Goal: Information Seeking & Learning: Learn about a topic

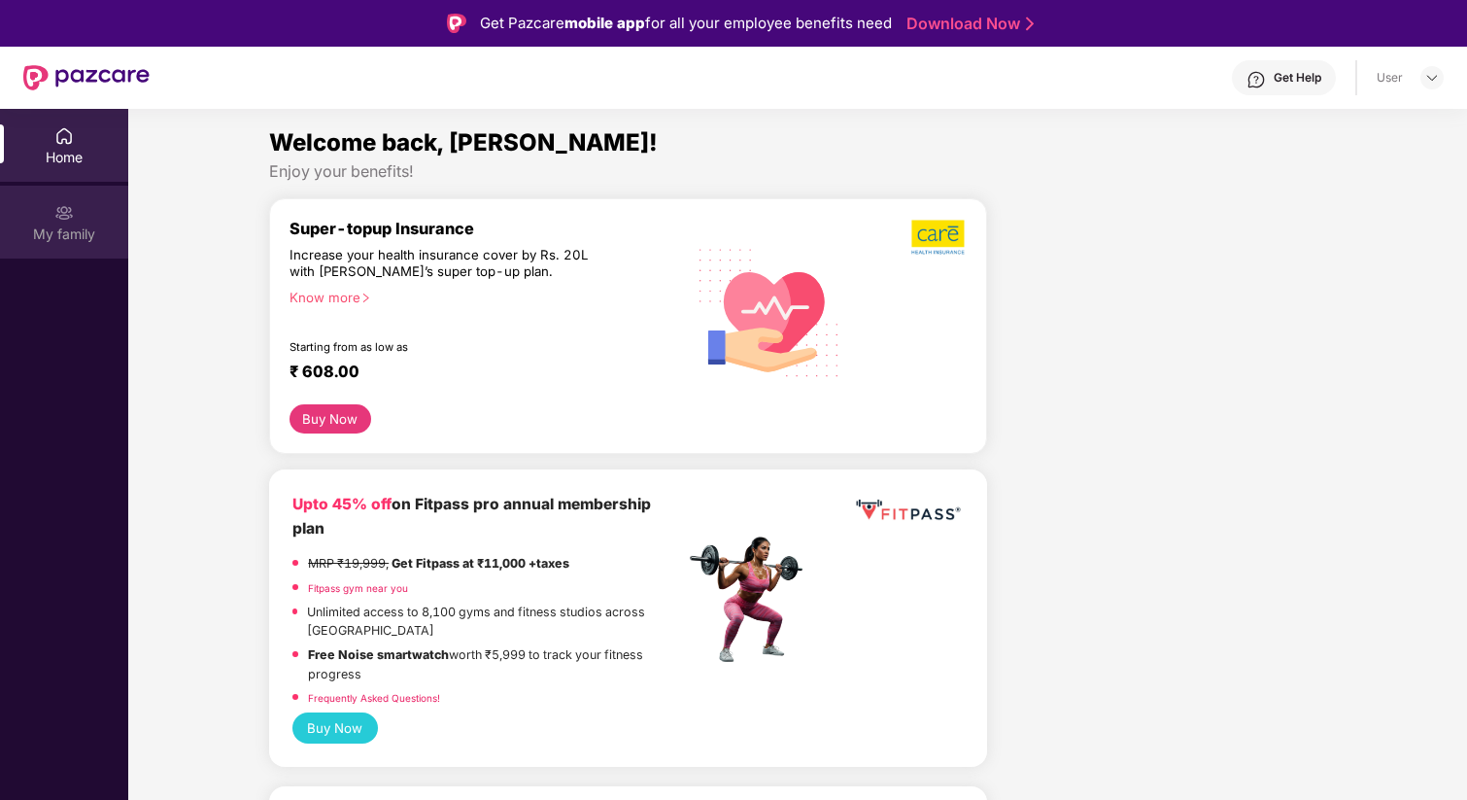
click at [98, 224] on div "My family" at bounding box center [64, 233] width 128 height 19
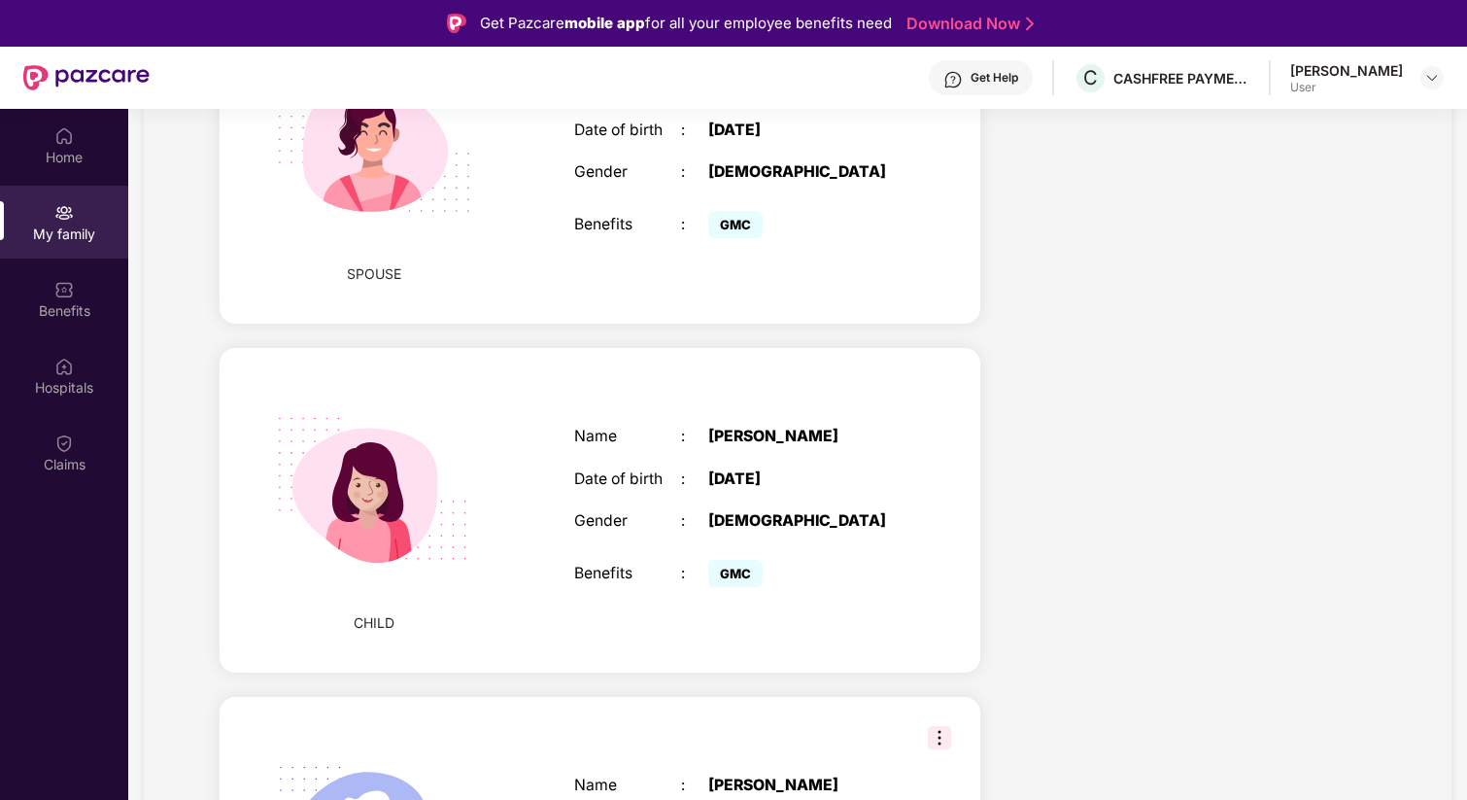
scroll to position [477, 0]
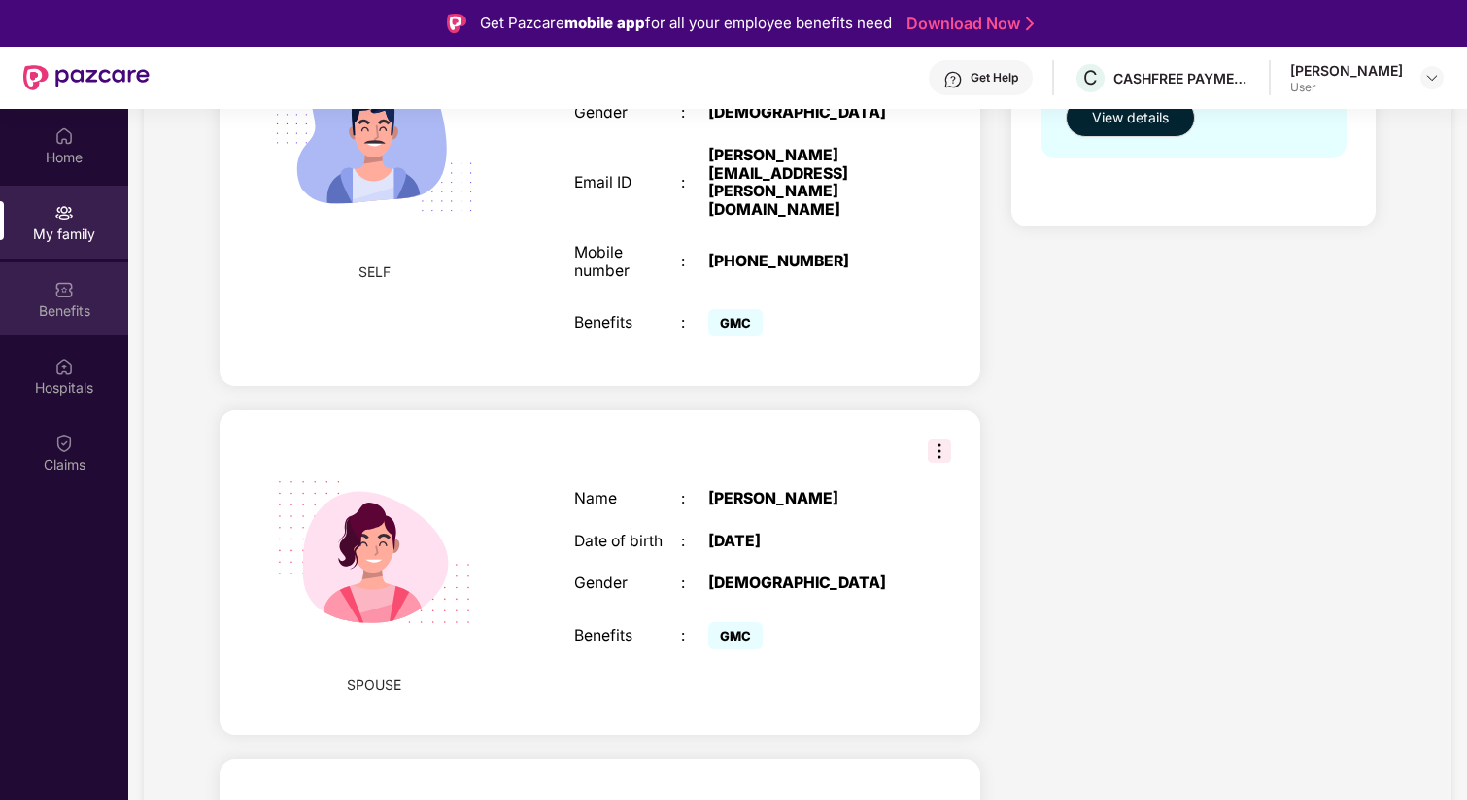
click at [62, 299] on div "Benefits" at bounding box center [64, 298] width 128 height 73
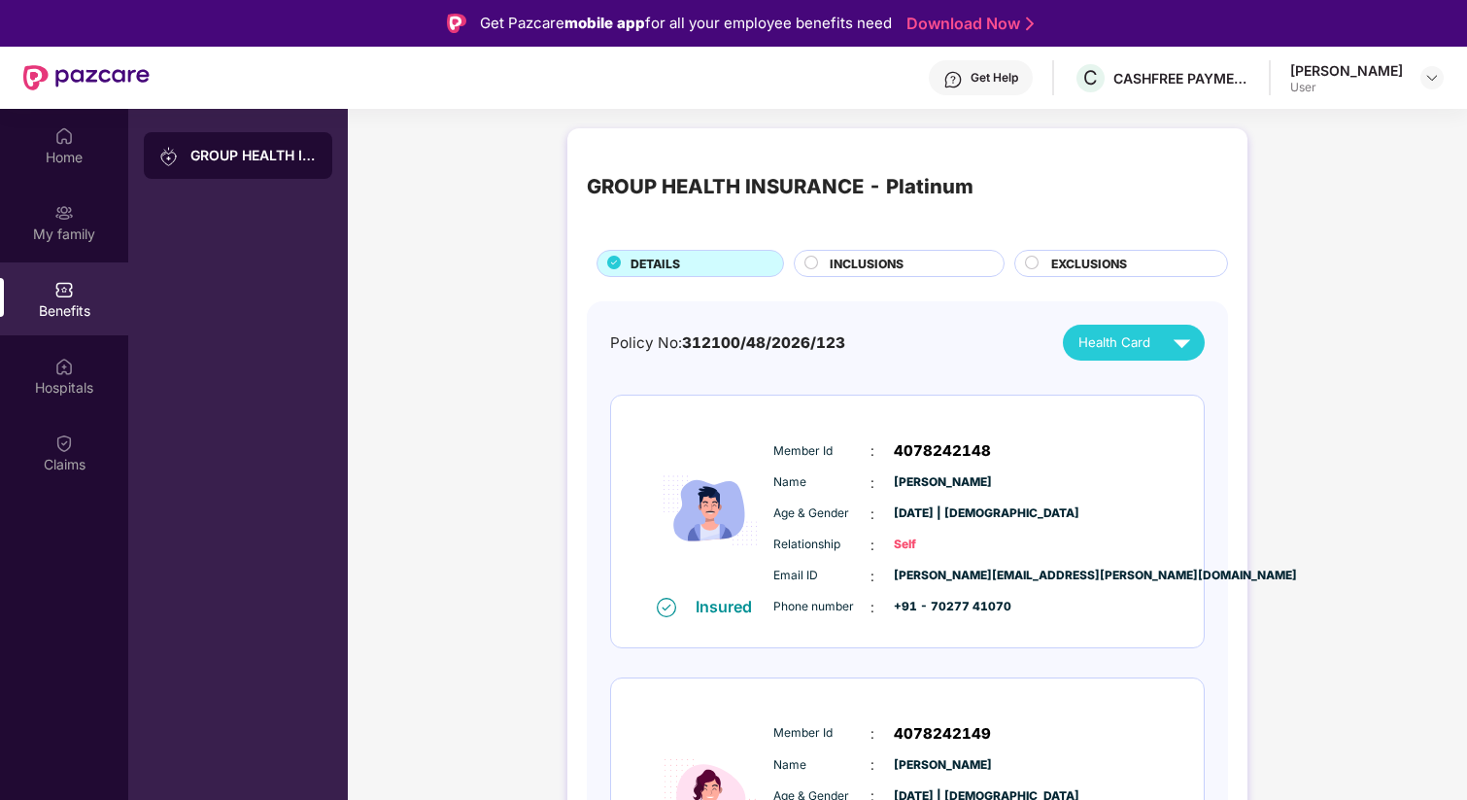
click at [947, 266] on div "INCLUSIONS" at bounding box center [907, 265] width 174 height 21
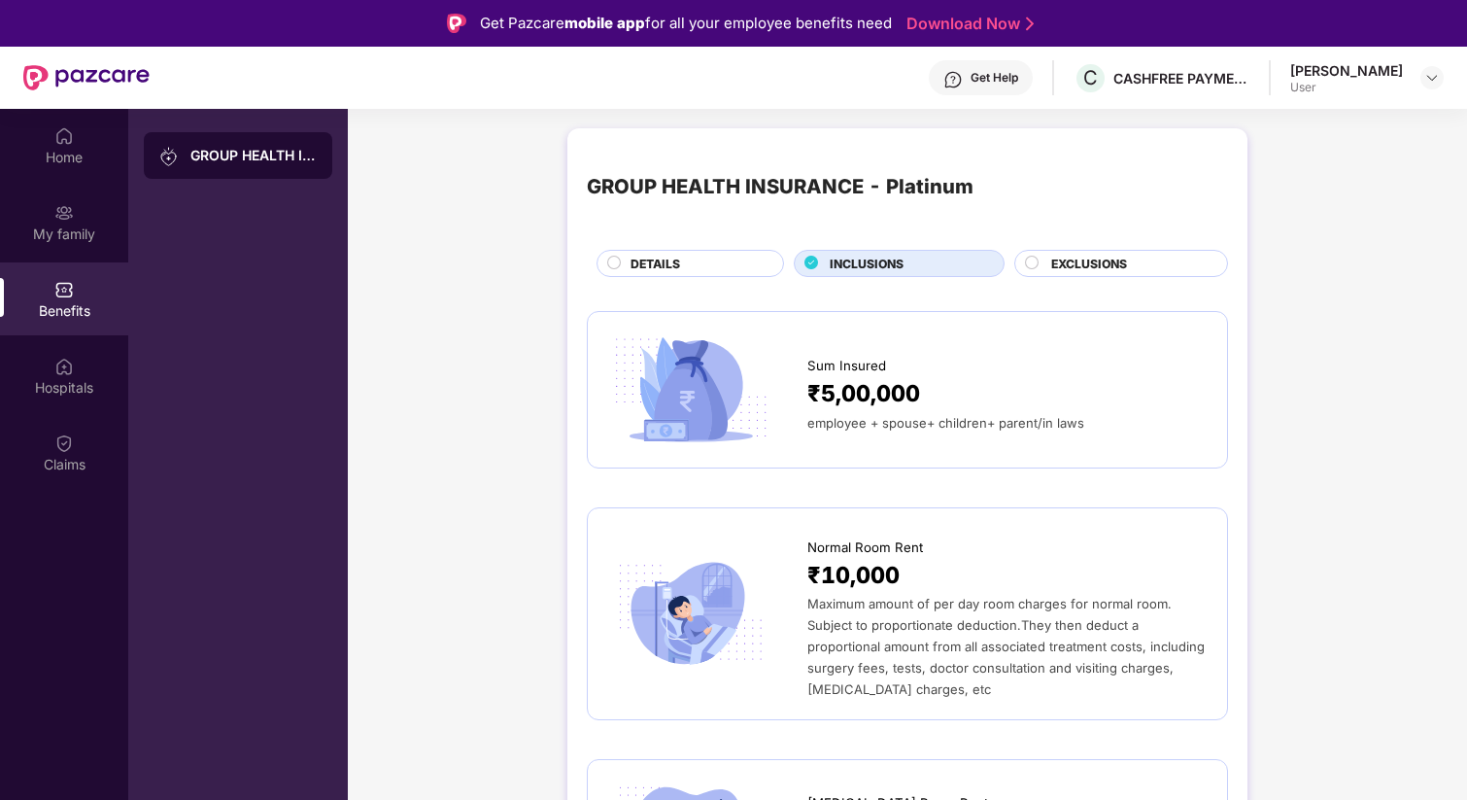
click at [1076, 257] on span "EXCLUSIONS" at bounding box center [1089, 264] width 76 height 18
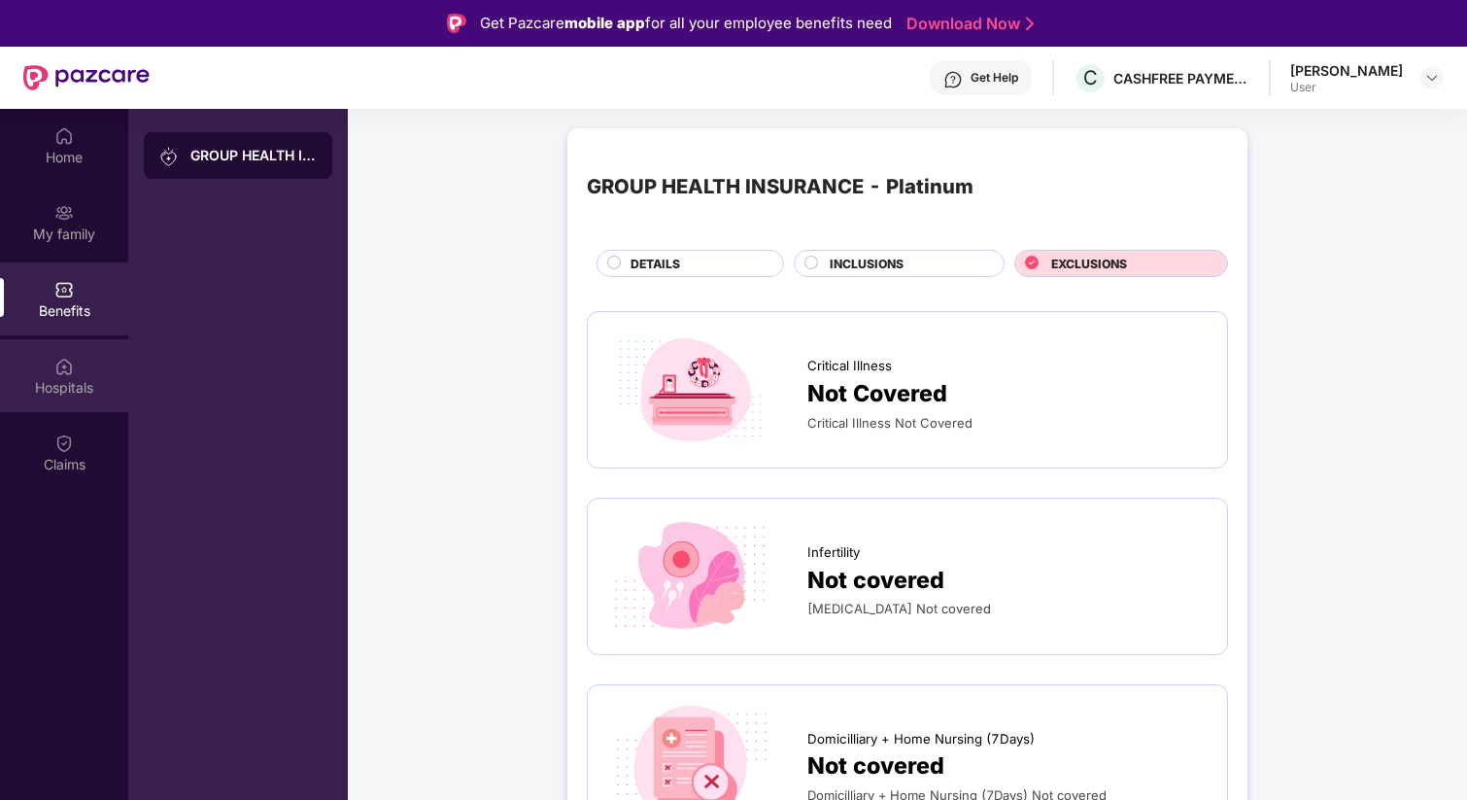
click at [68, 368] on img at bounding box center [63, 366] width 19 height 19
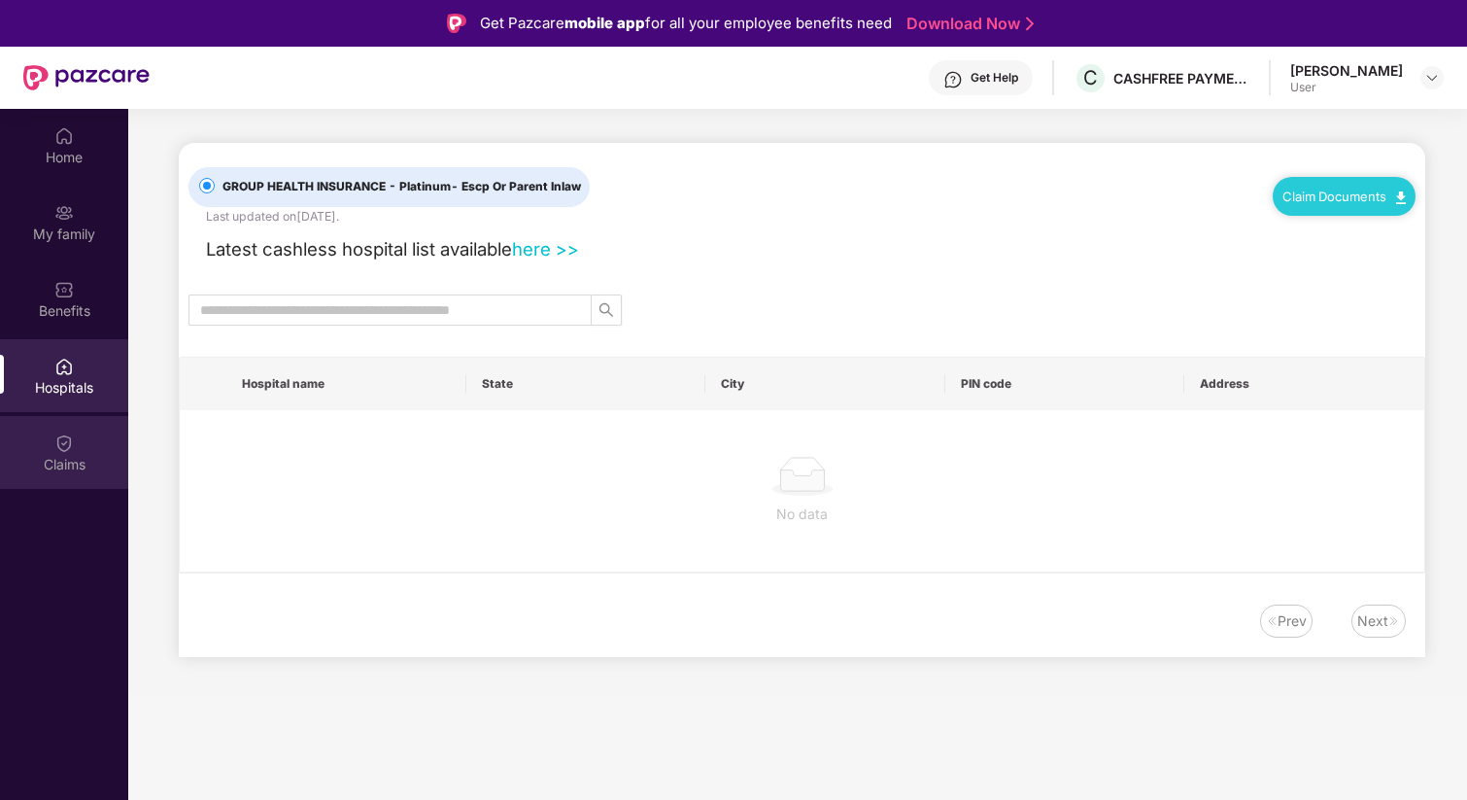
click at [68, 431] on div at bounding box center [63, 440] width 19 height 19
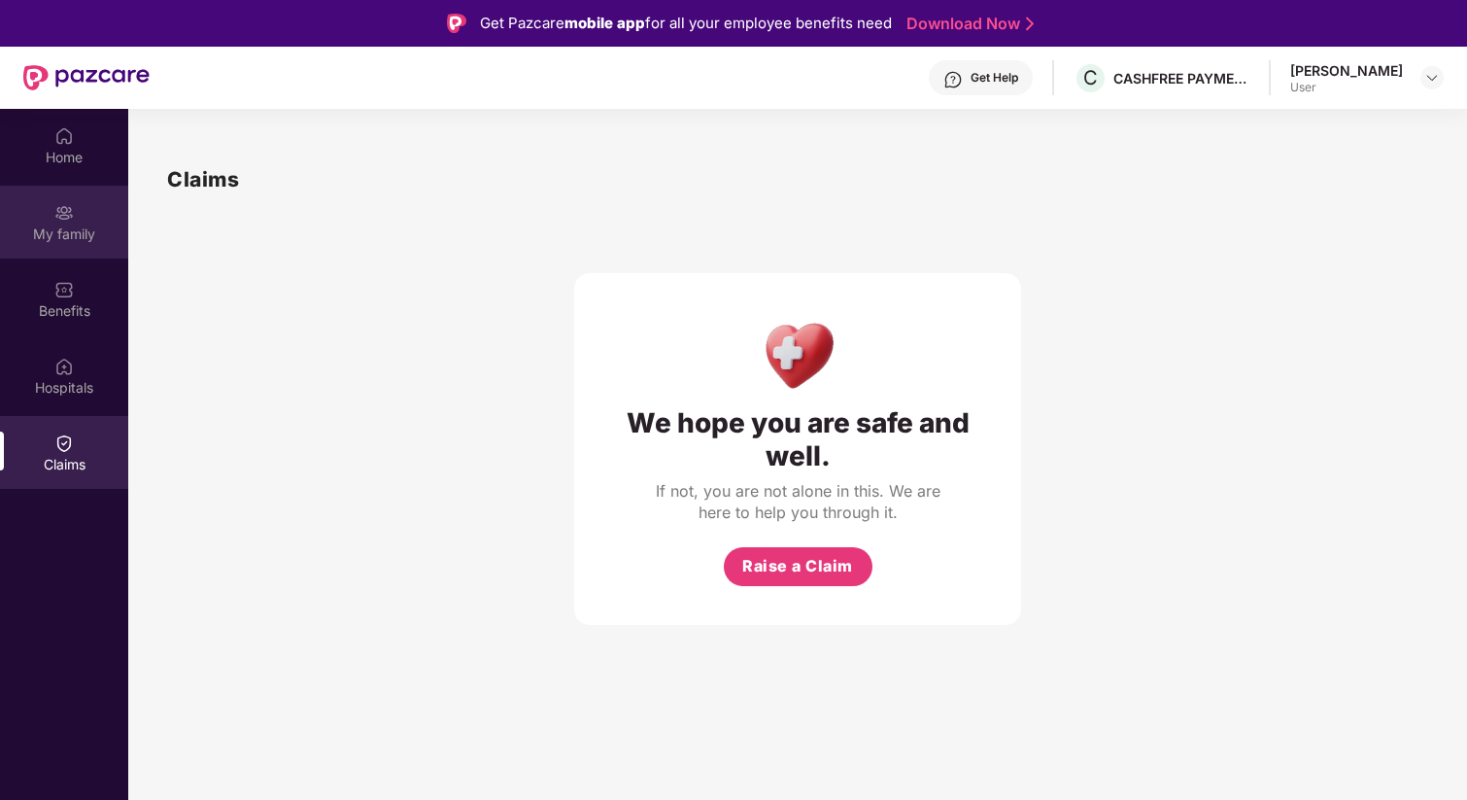
click at [80, 213] on div "My family" at bounding box center [64, 222] width 128 height 73
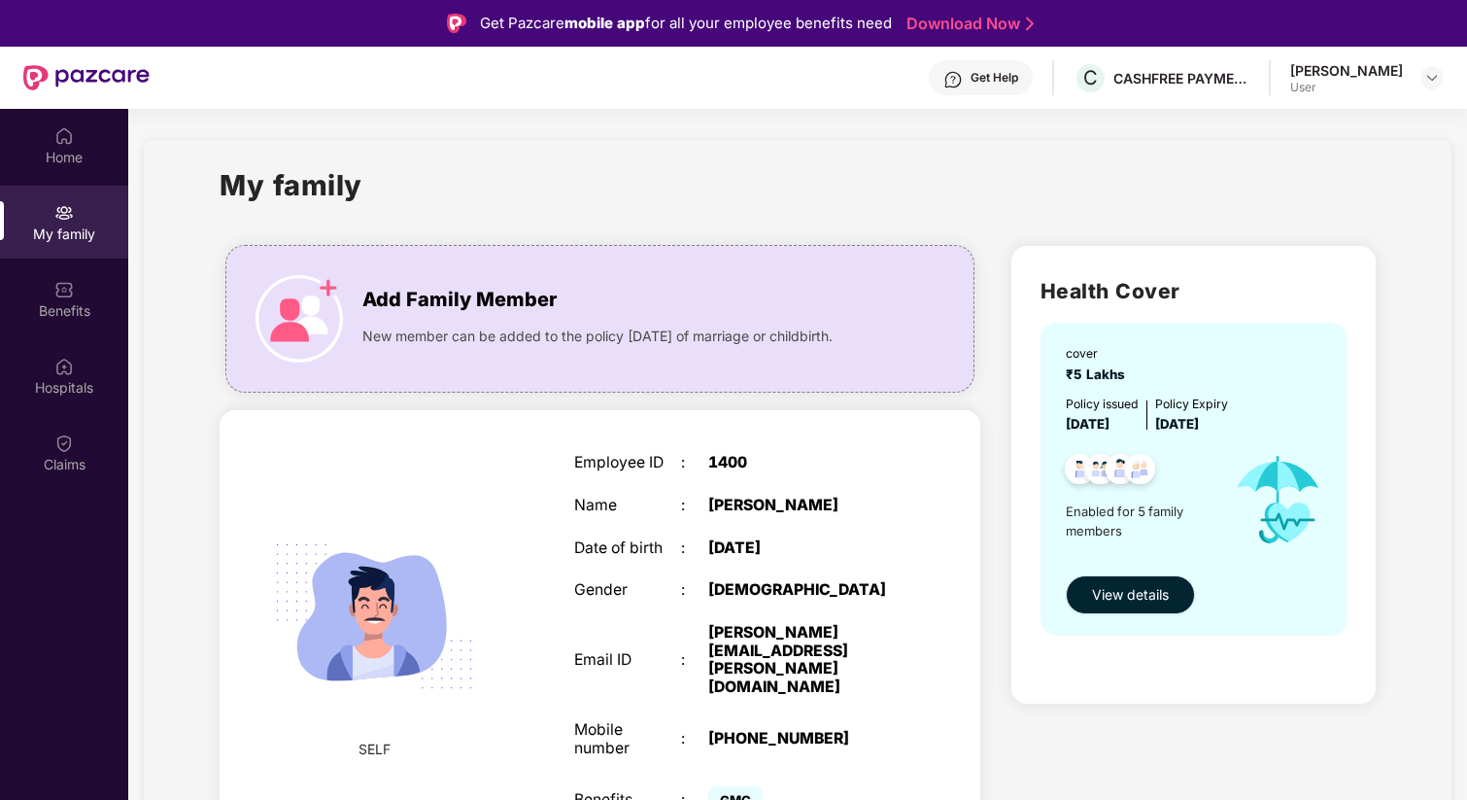
click at [1140, 595] on span "View details" at bounding box center [1130, 594] width 77 height 21
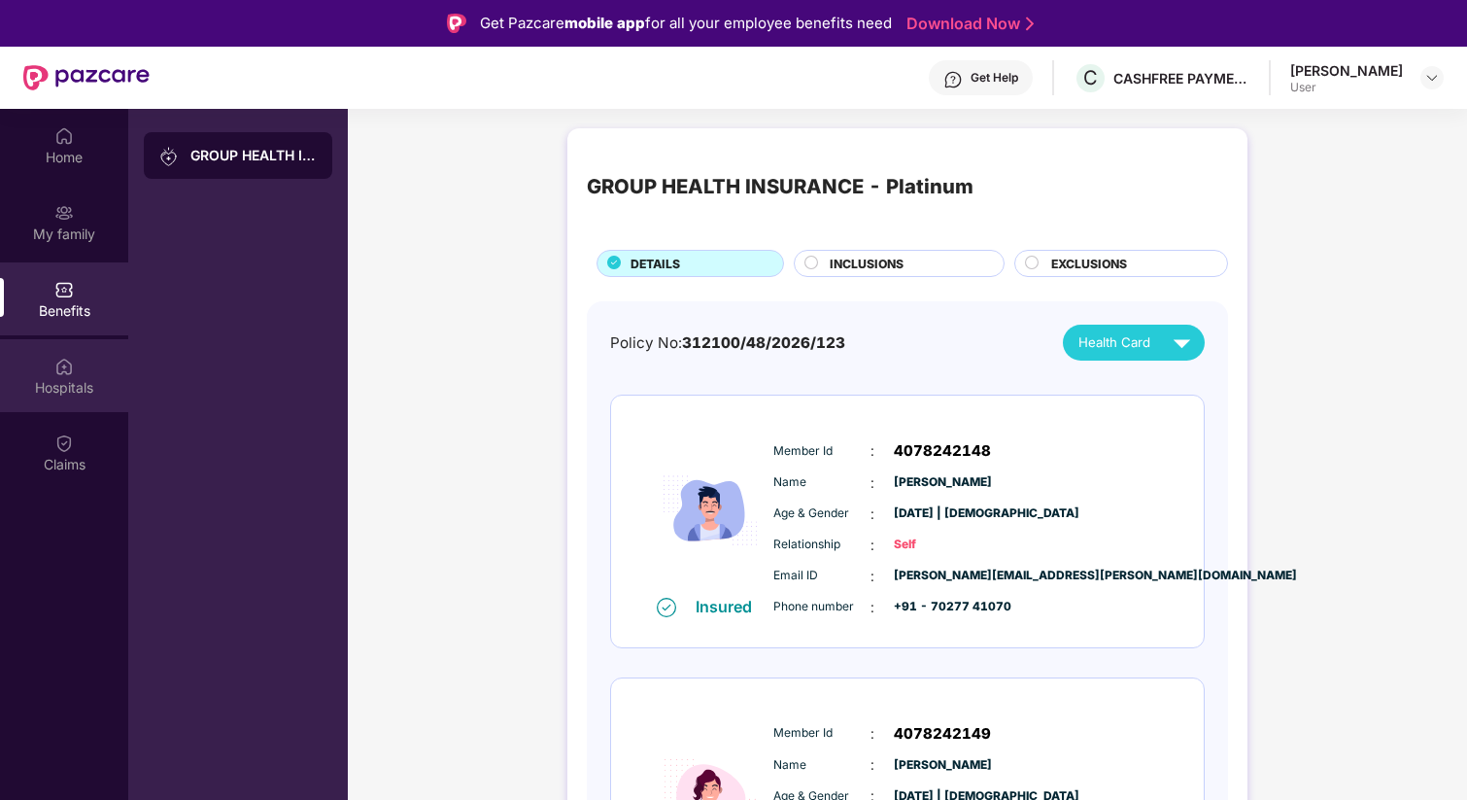
click at [60, 389] on div "Hospitals" at bounding box center [64, 387] width 128 height 19
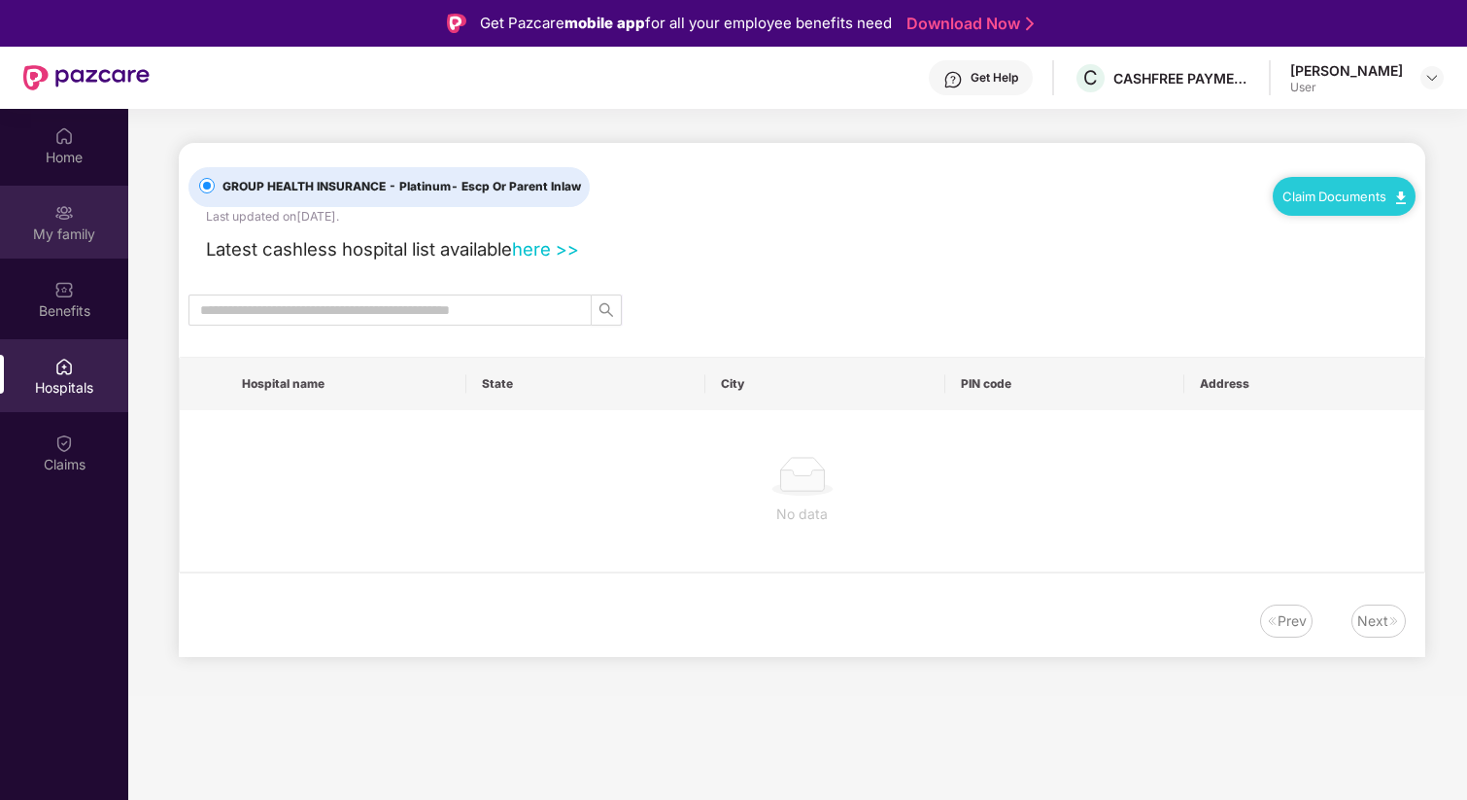
click at [70, 232] on div "My family" at bounding box center [64, 233] width 128 height 19
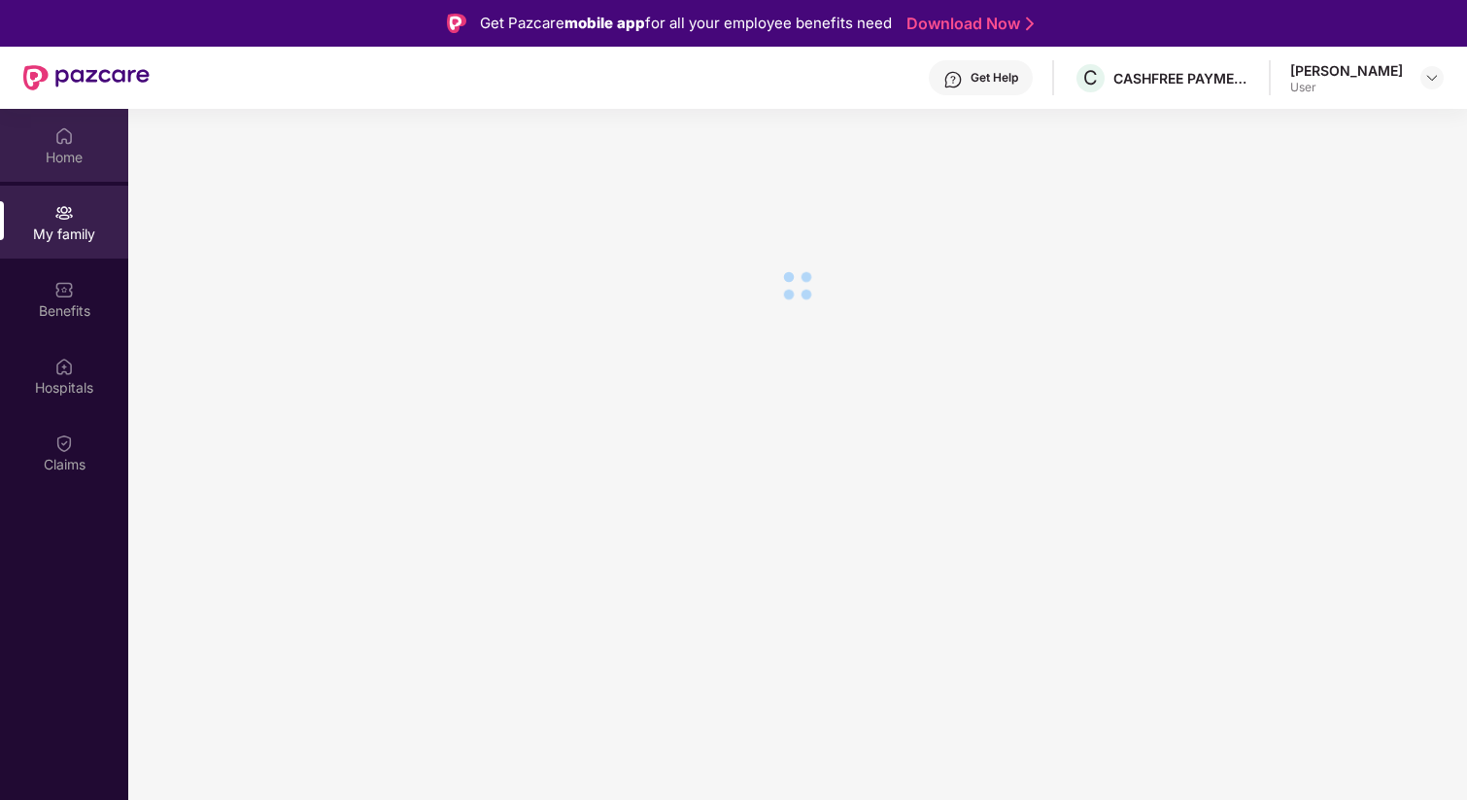
click at [70, 178] on div "Home" at bounding box center [64, 145] width 128 height 73
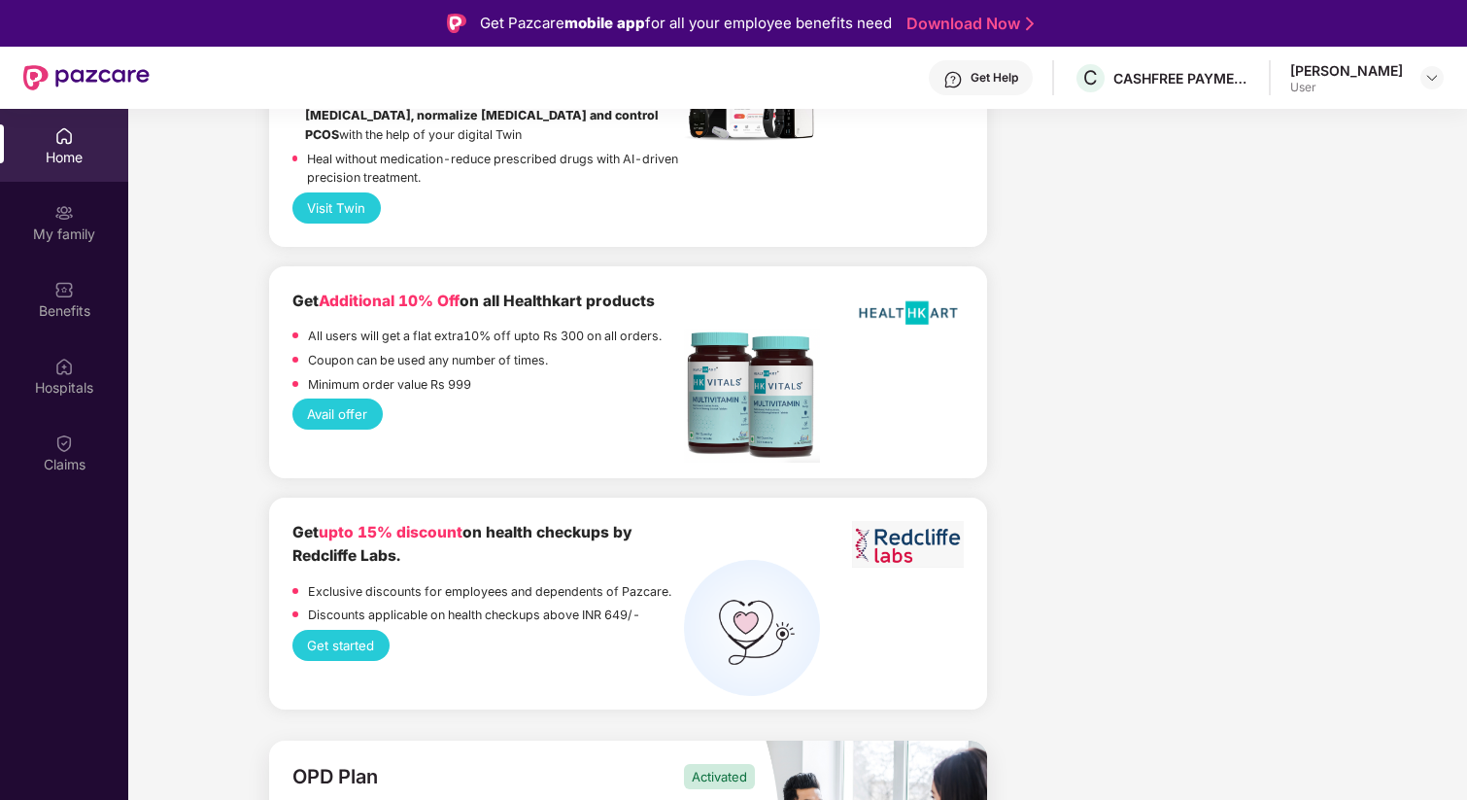
scroll to position [109, 0]
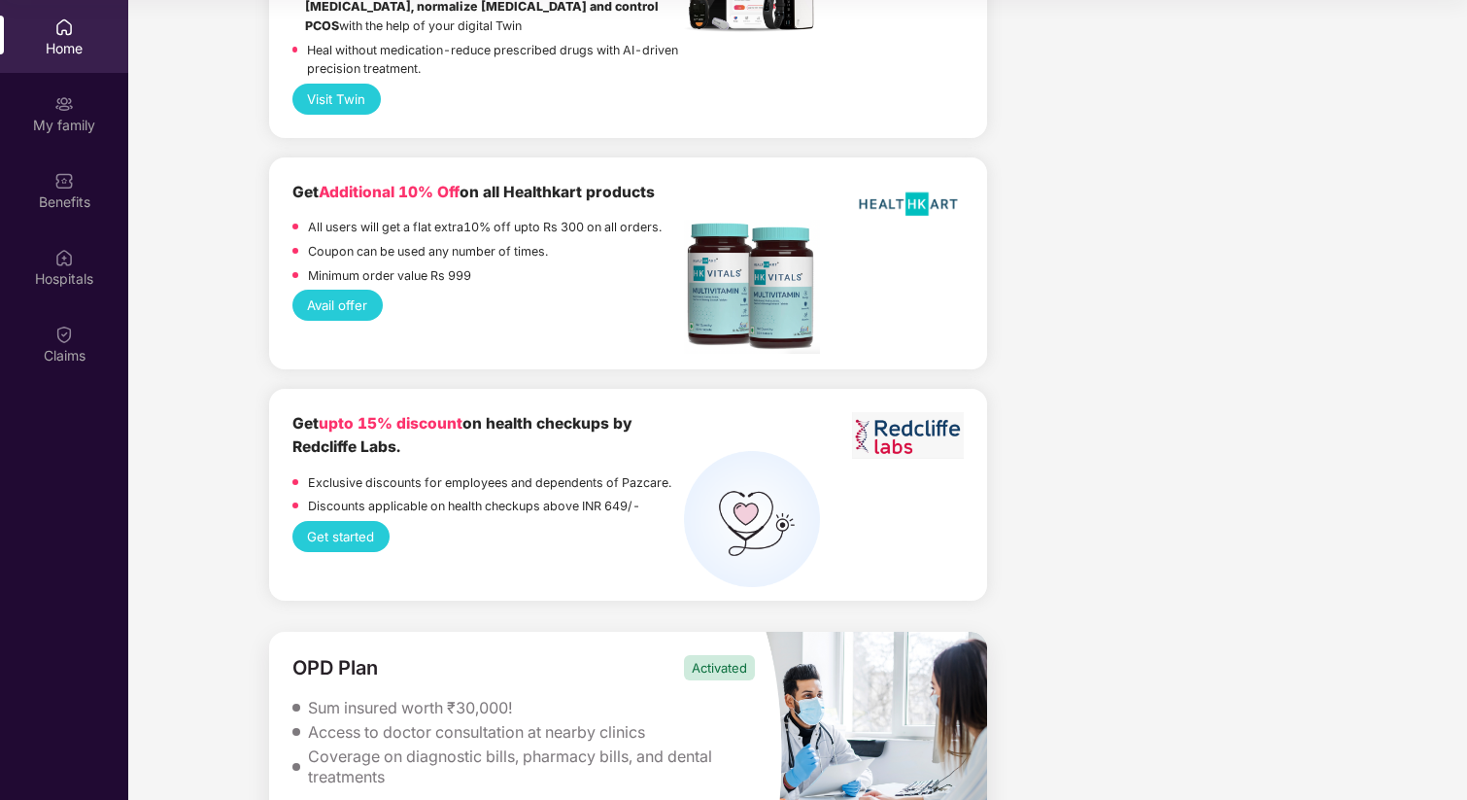
click at [718, 632] on div "OPD Plan Activated Sum insured worth ₹30,000! Access to doctor consultation at …" at bounding box center [517, 754] width 496 height 244
click at [706, 655] on div "Activated" at bounding box center [719, 667] width 71 height 25
click at [84, 120] on div "My family" at bounding box center [64, 125] width 128 height 19
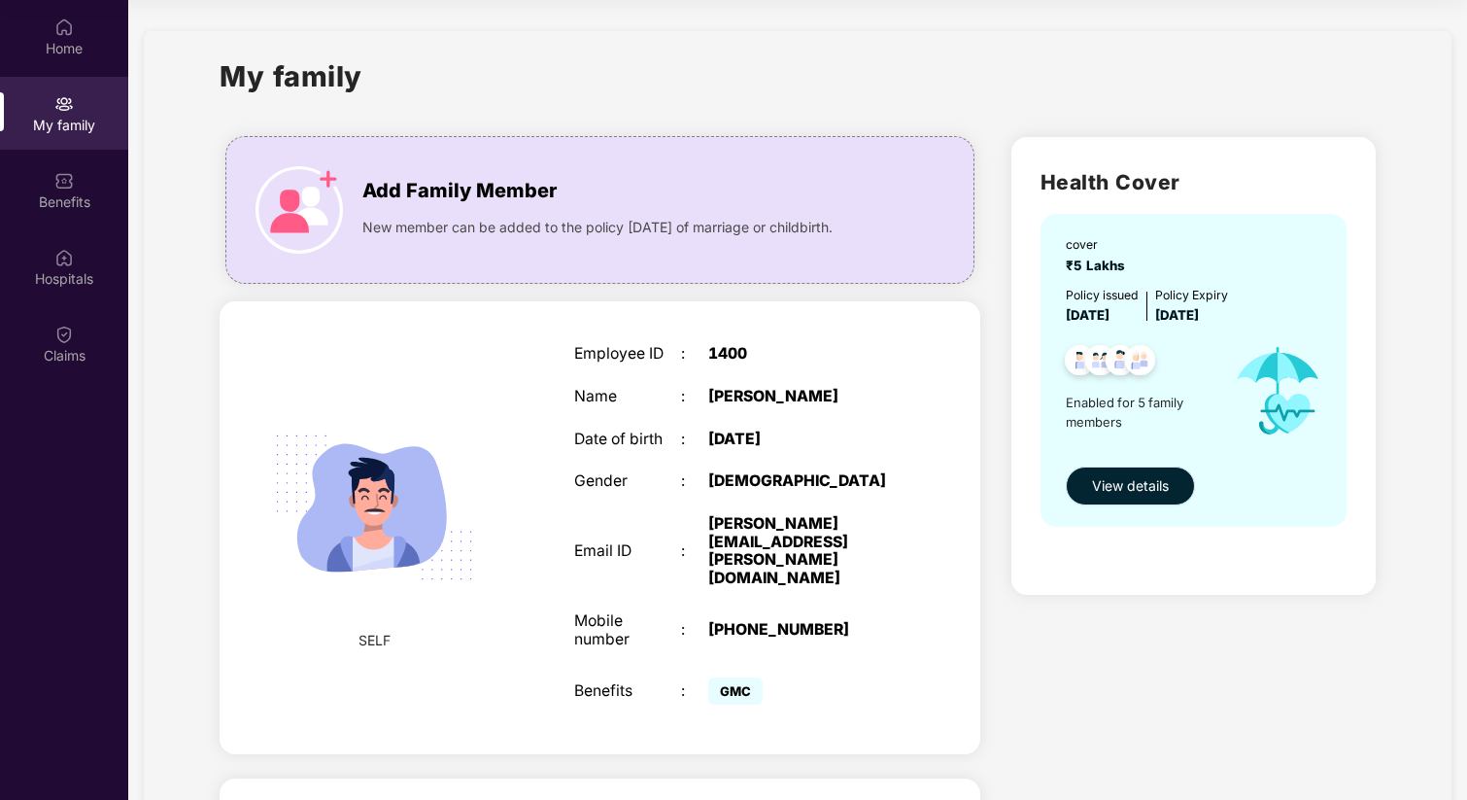
click at [1124, 481] on span "View details" at bounding box center [1130, 485] width 77 height 21
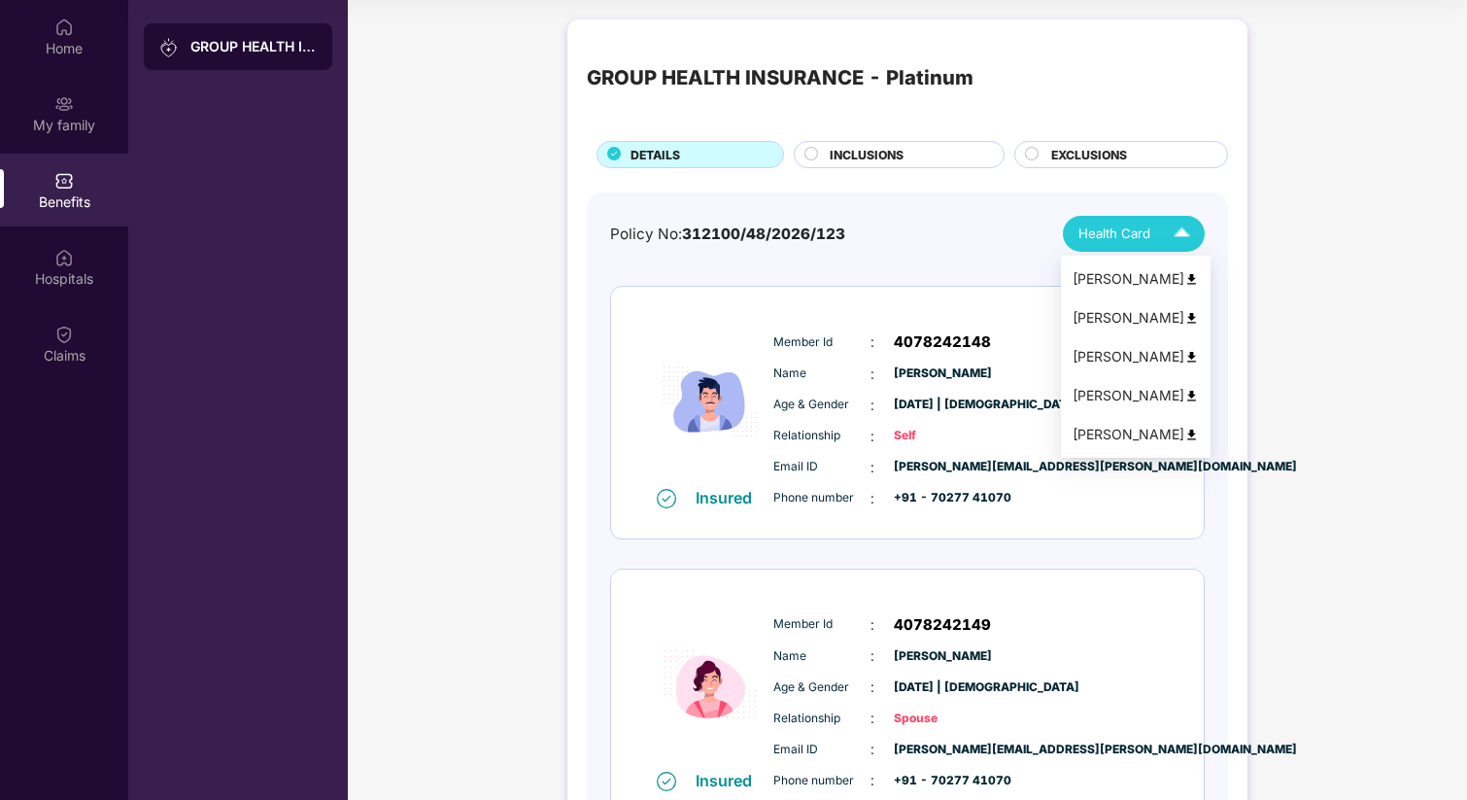
click at [1086, 236] on span "Health Card" at bounding box center [1115, 233] width 72 height 20
click at [924, 235] on div "Policy No: 312100/48/2026/123 Health Card" at bounding box center [907, 234] width 595 height 36
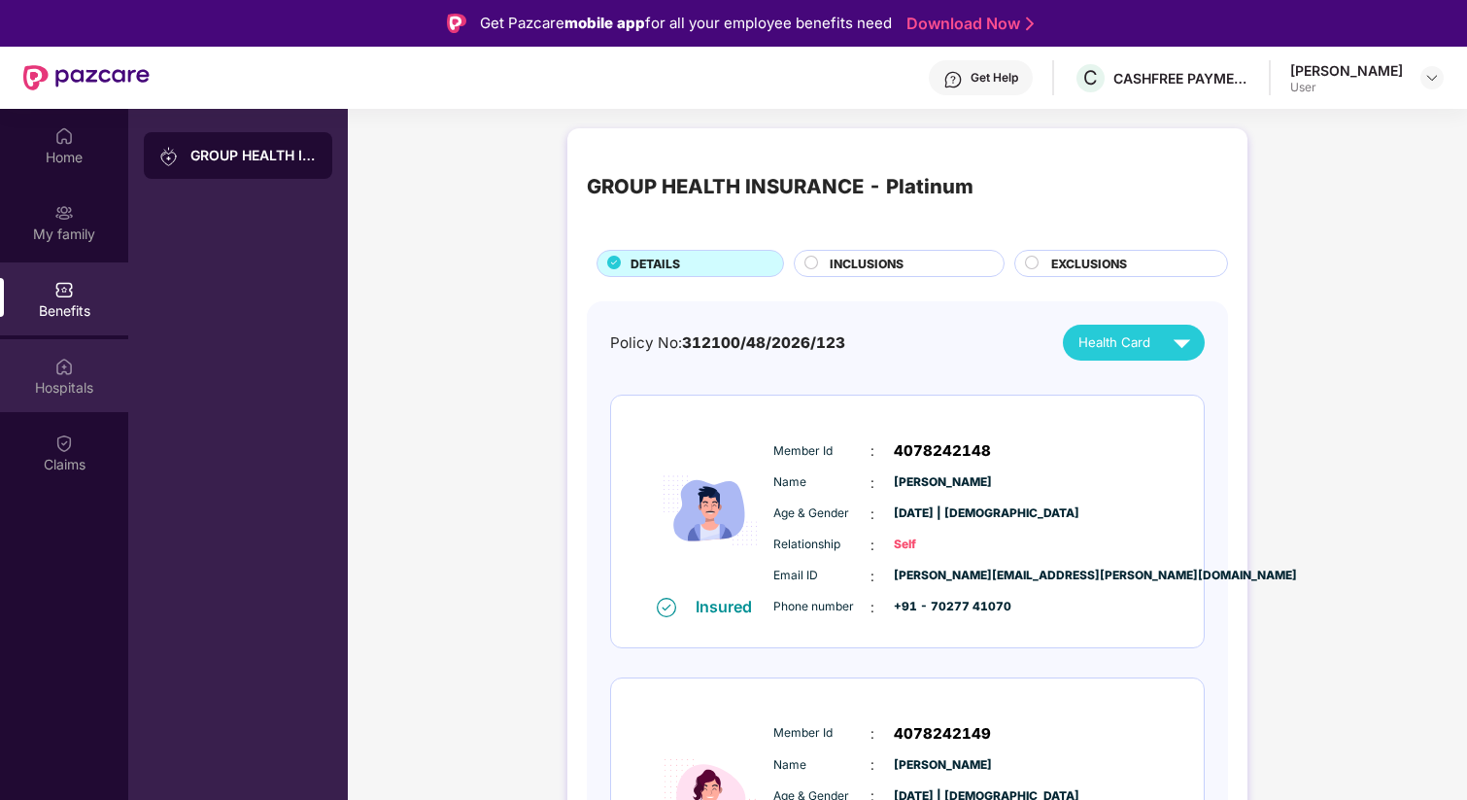
click at [63, 391] on div "Hospitals" at bounding box center [64, 387] width 128 height 19
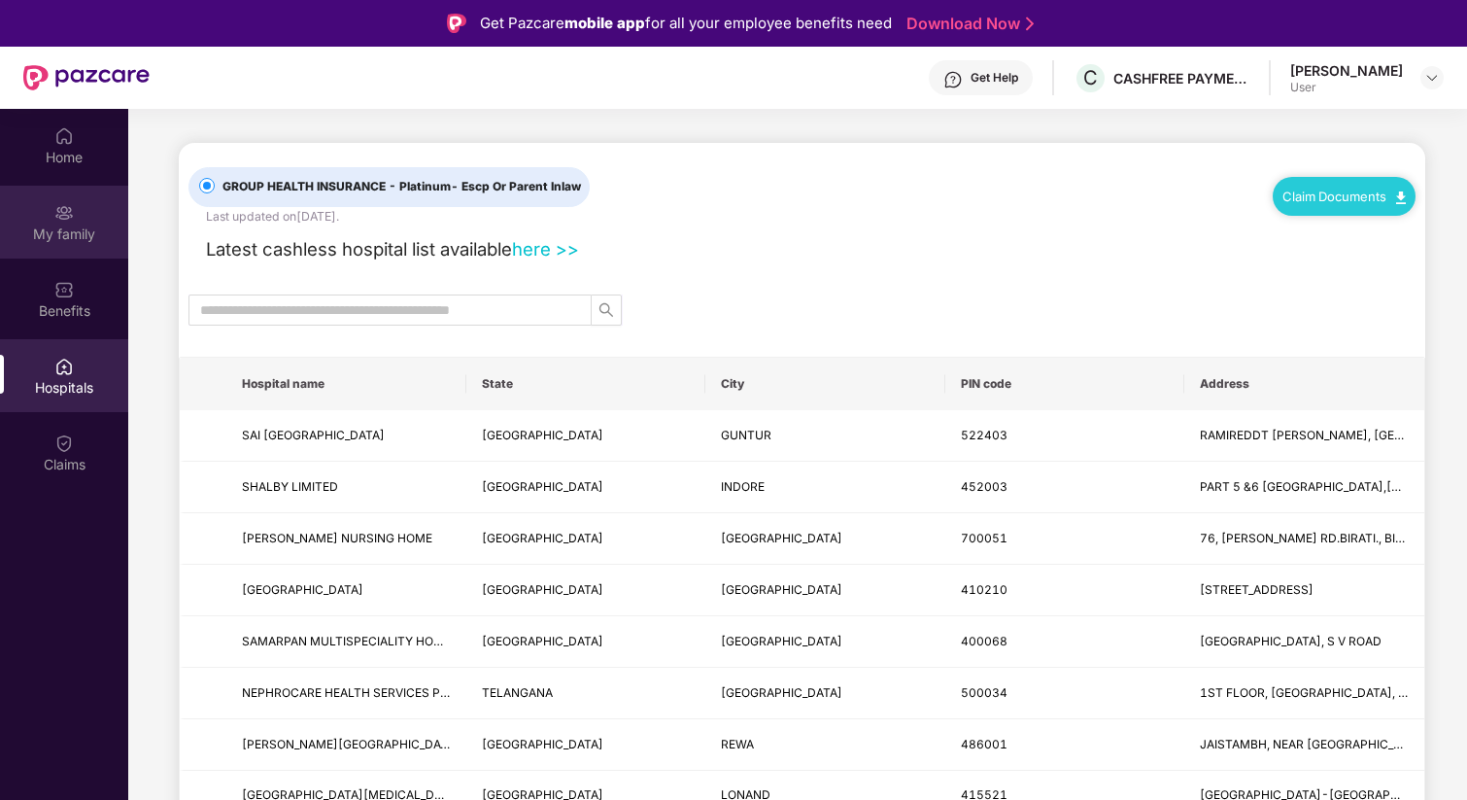
click at [71, 192] on div "My family" at bounding box center [64, 222] width 128 height 73
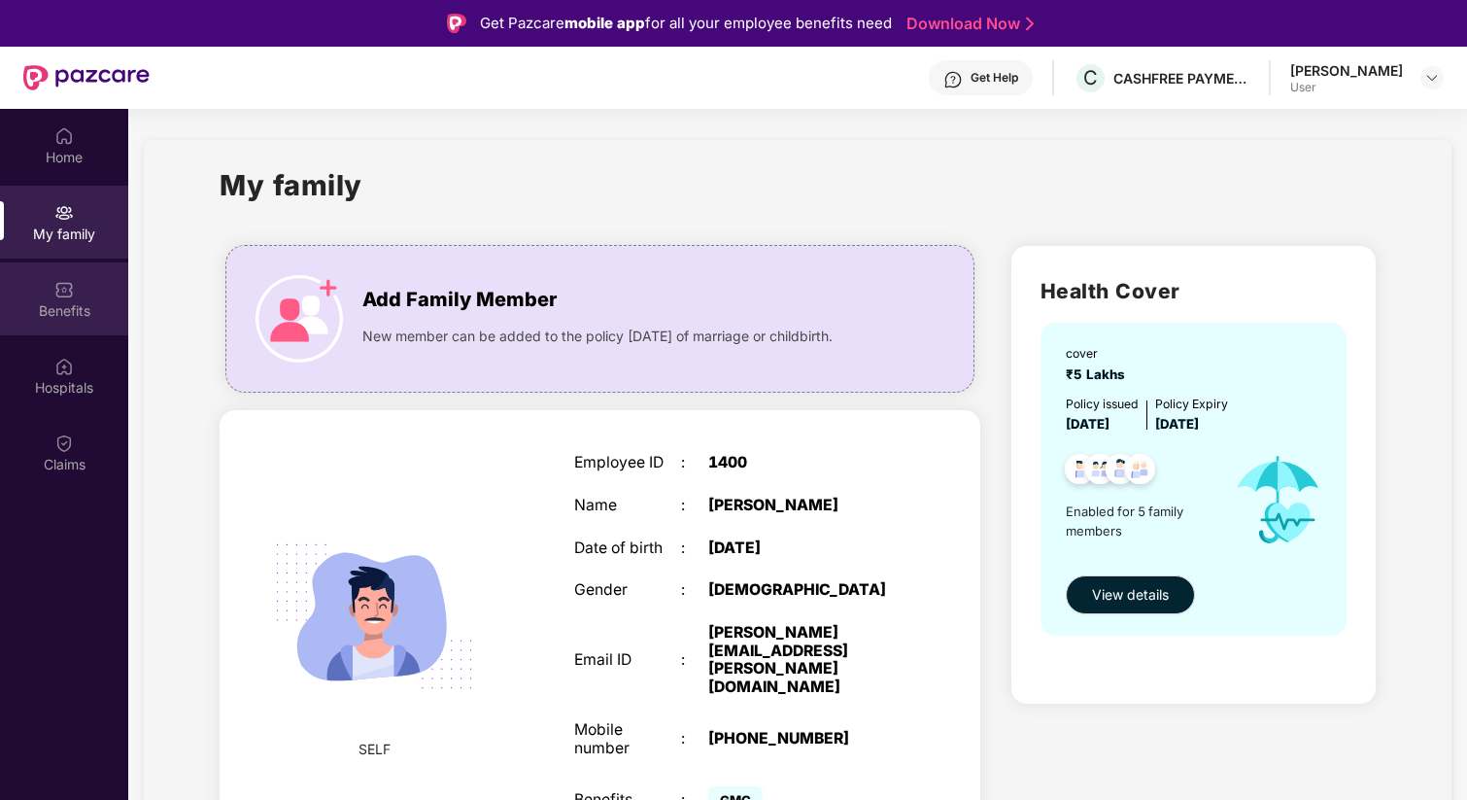
click at [61, 308] on div "Benefits" at bounding box center [64, 310] width 128 height 19
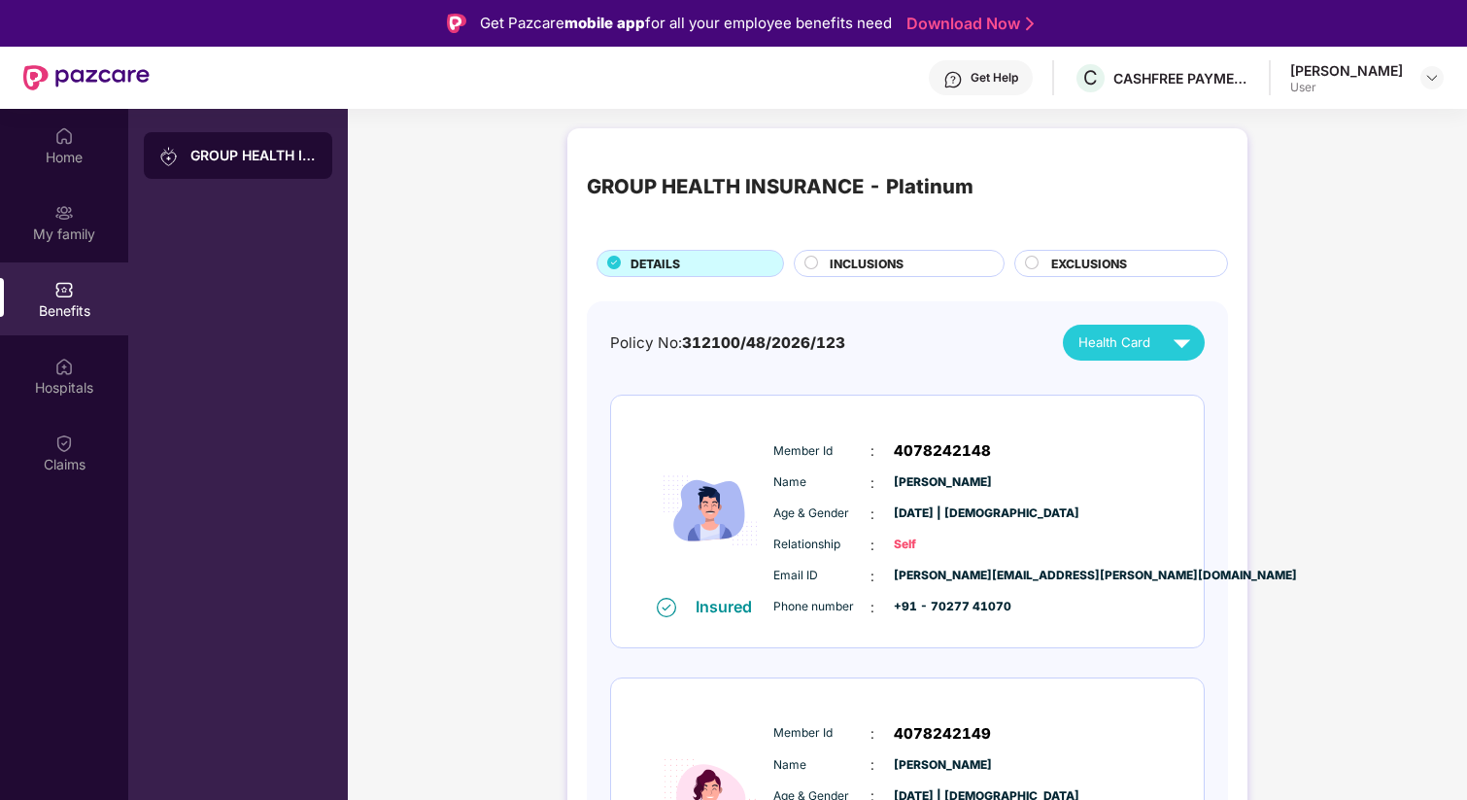
click at [266, 155] on div "GROUP HEALTH INSURANCE - Platinum" at bounding box center [253, 155] width 126 height 19
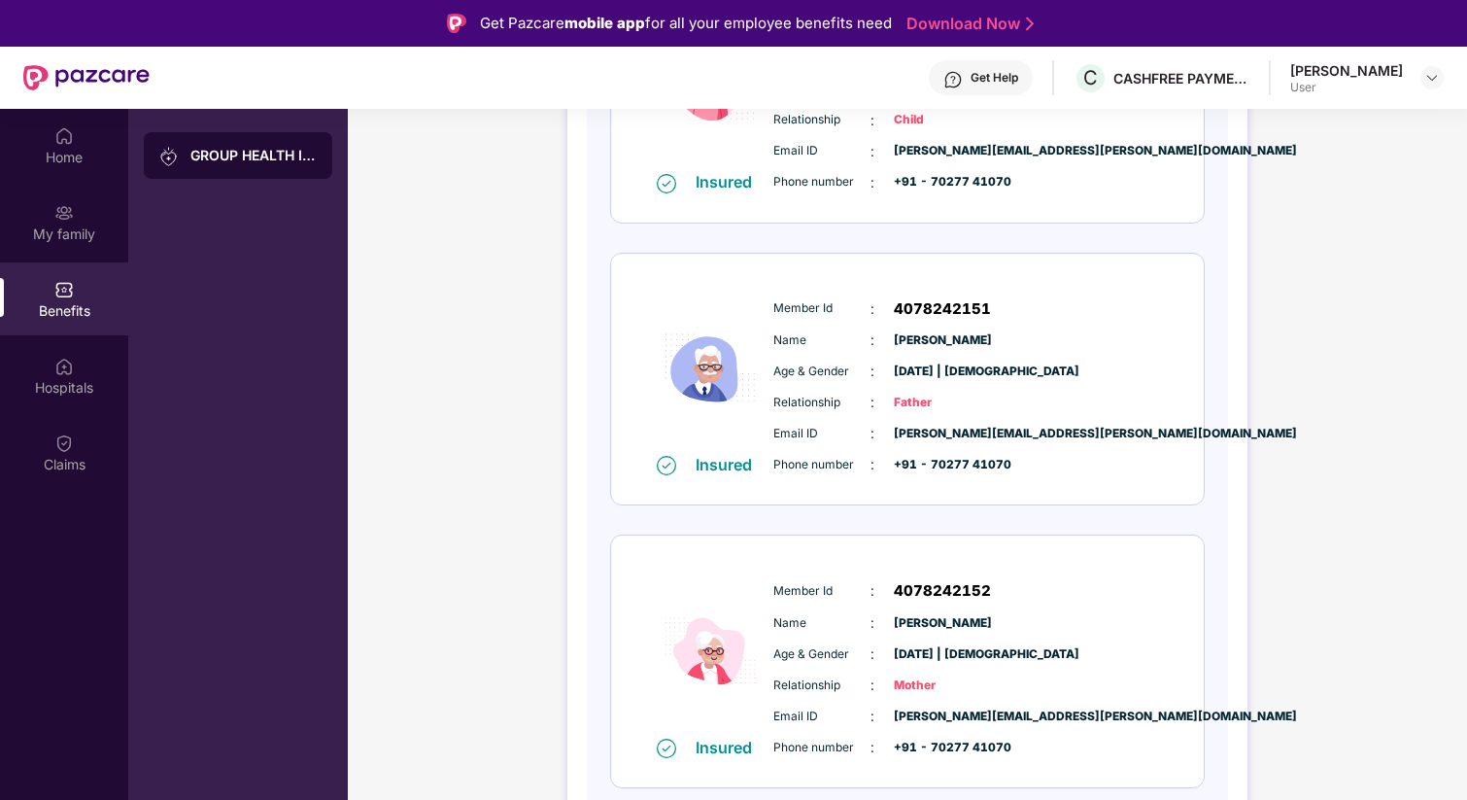
scroll to position [109, 0]
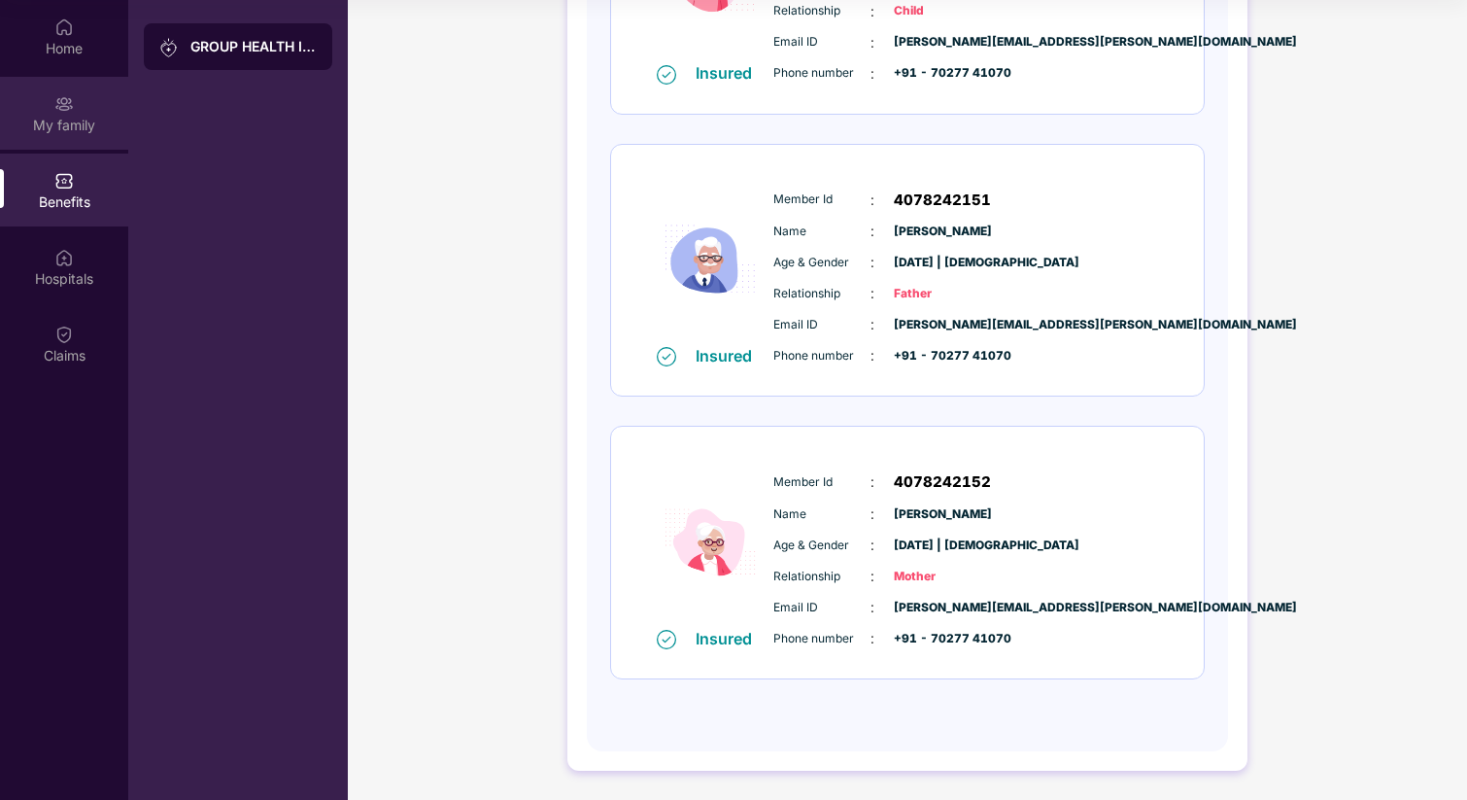
click at [72, 107] on img at bounding box center [63, 103] width 19 height 19
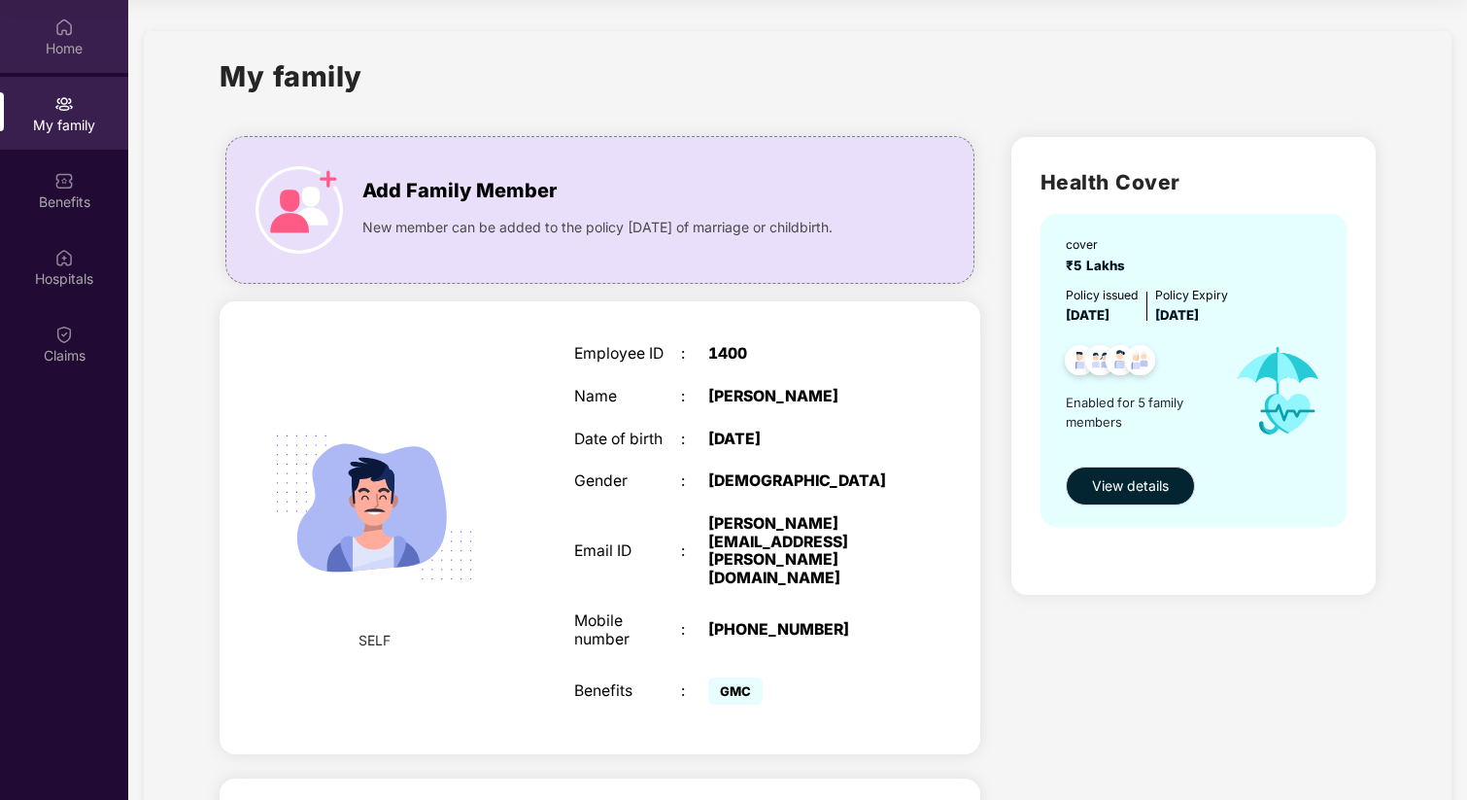
click at [64, 45] on div "Home" at bounding box center [64, 48] width 128 height 19
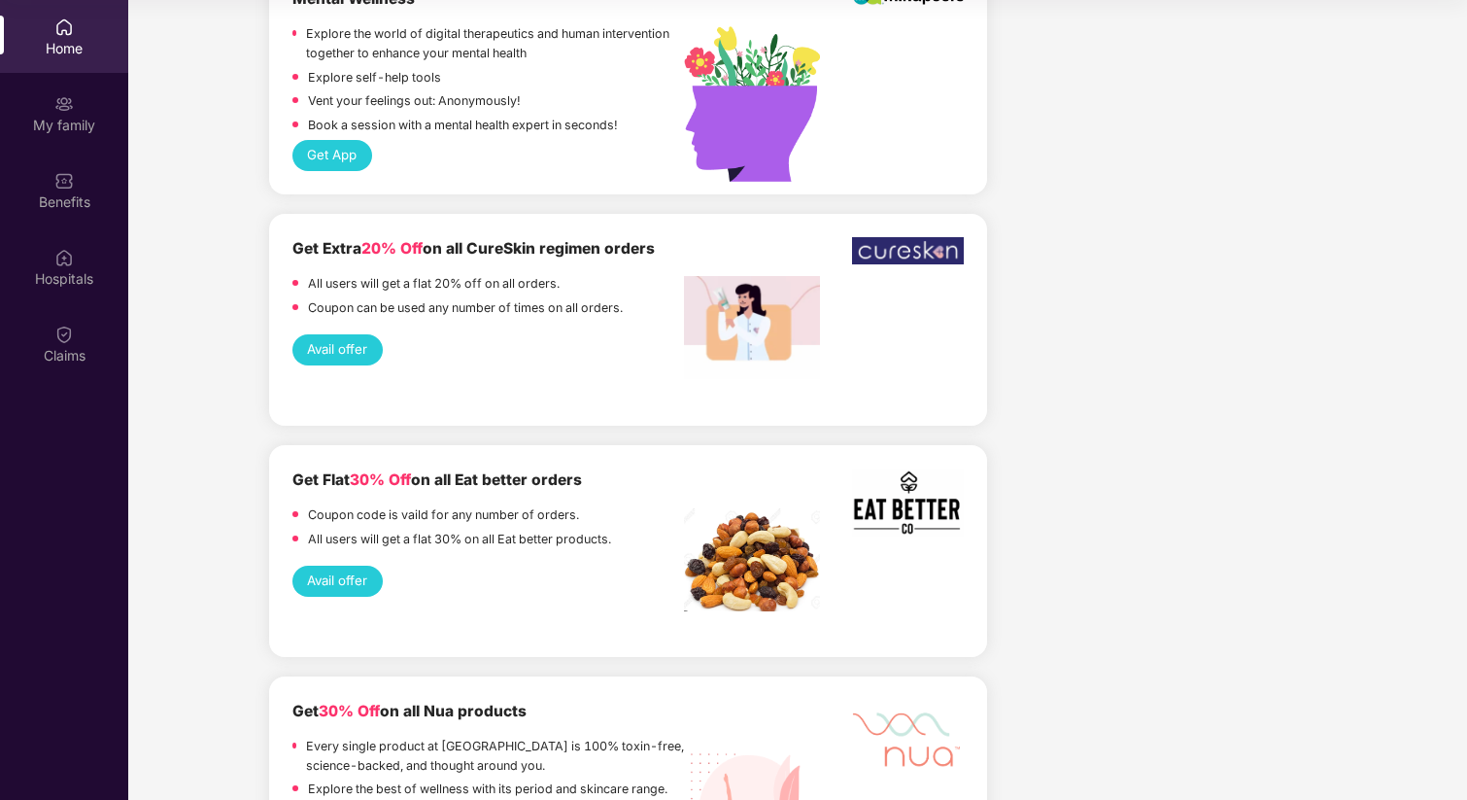
scroll to position [4613, 0]
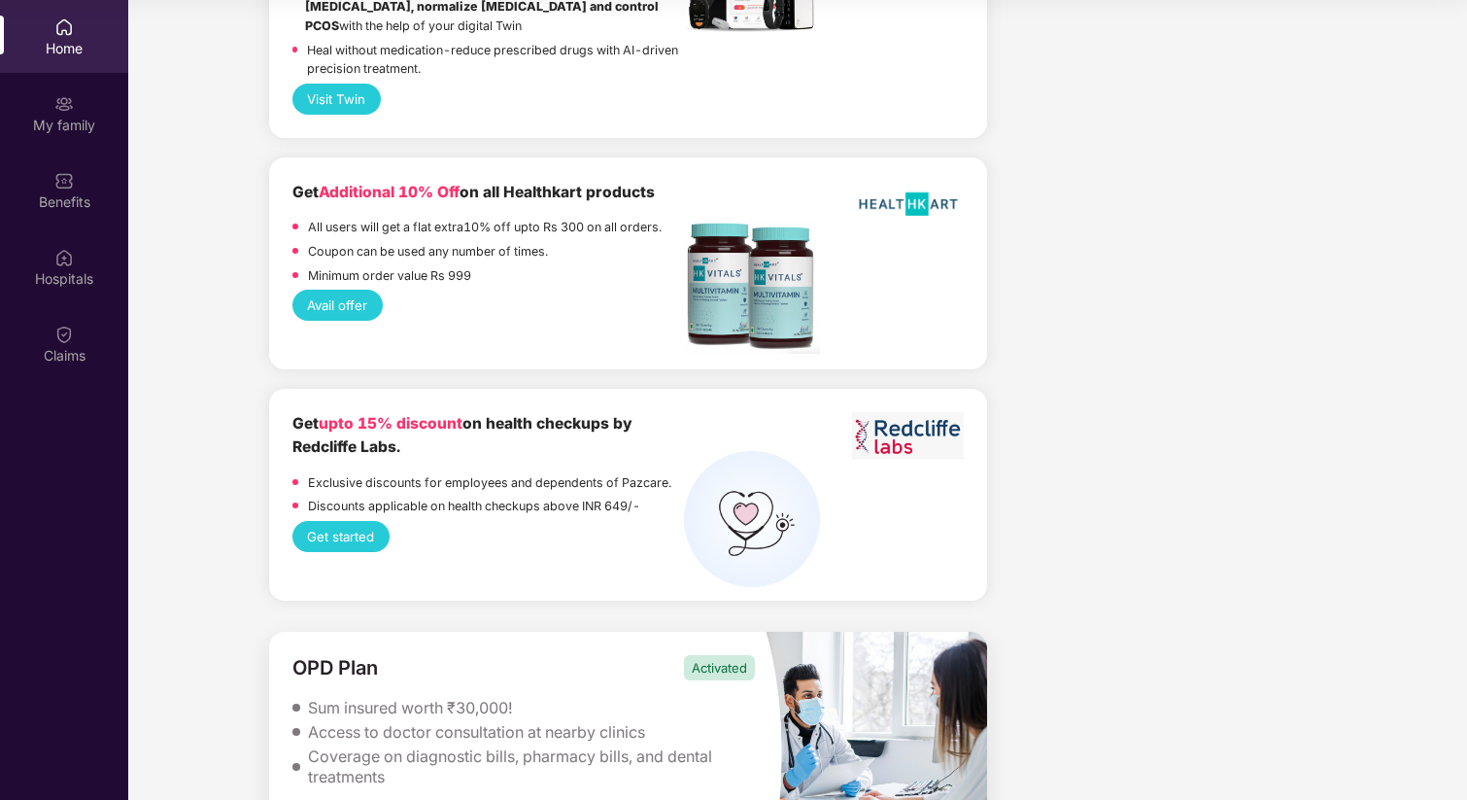
click at [929, 653] on img at bounding box center [876, 754] width 223 height 244
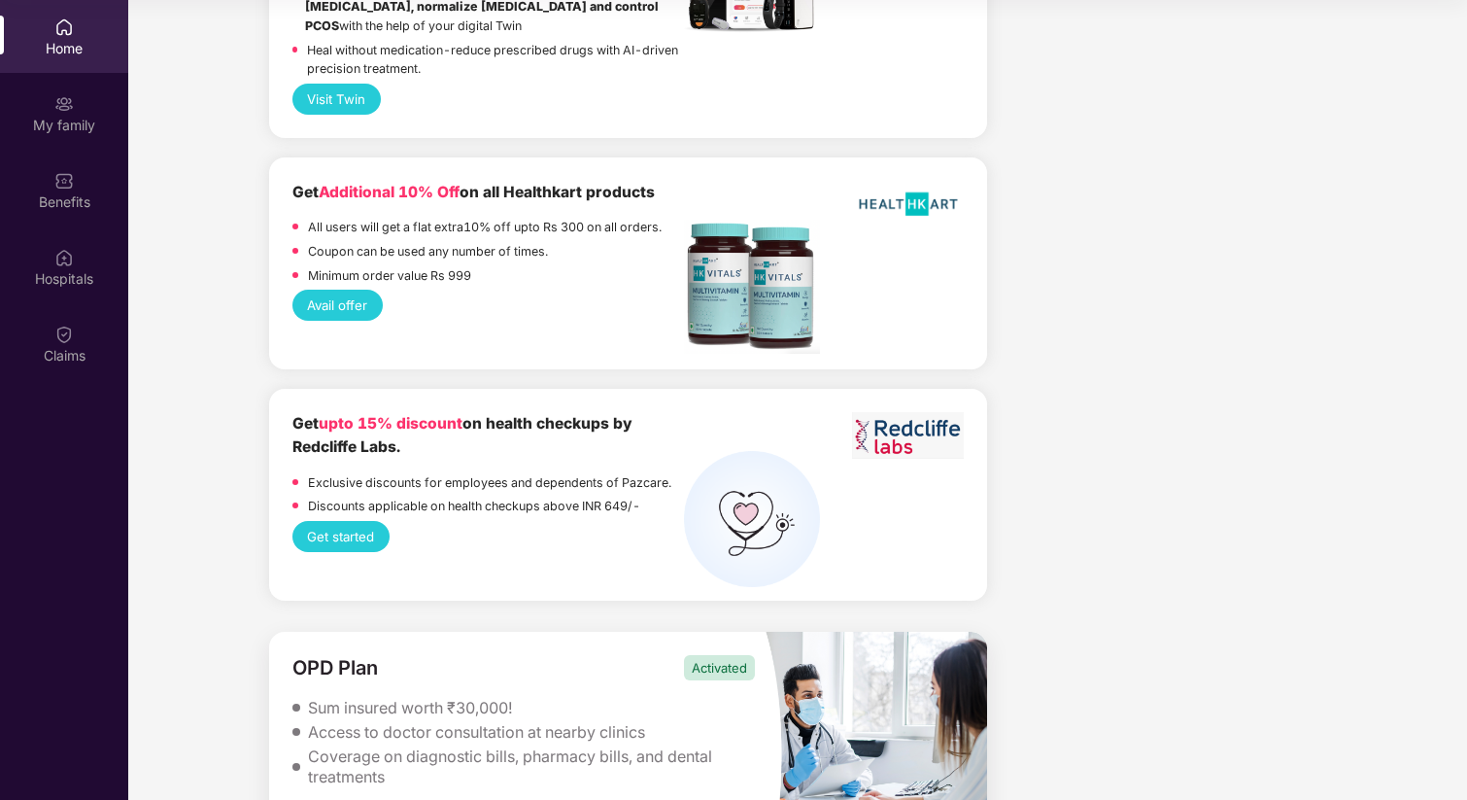
click at [831, 632] on img at bounding box center [876, 754] width 223 height 244
click at [722, 655] on div "Activated" at bounding box center [719, 667] width 71 height 25
click at [400, 722] on div "Access to doctor consultation at nearby clinics" at bounding box center [476, 732] width 337 height 20
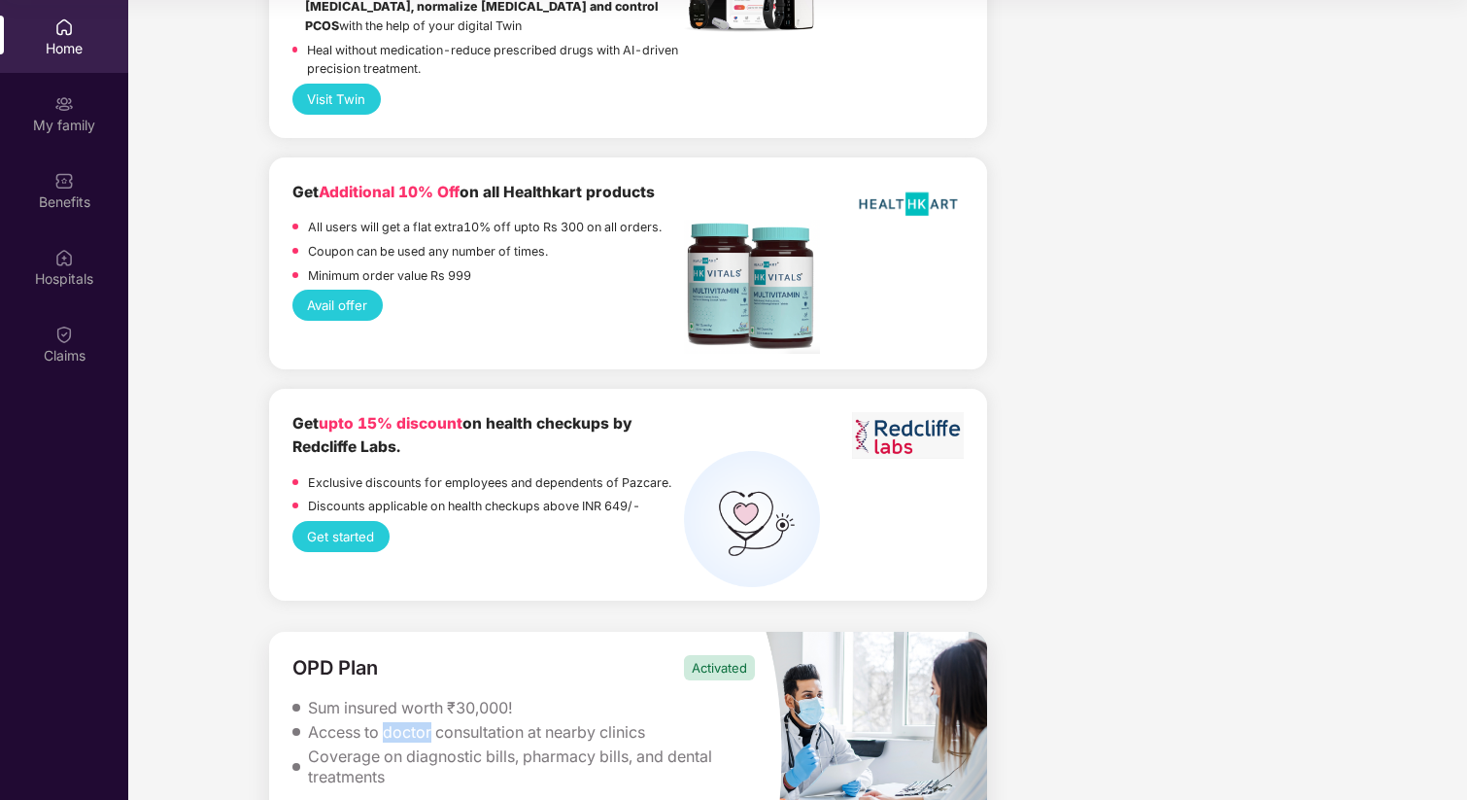
click at [400, 722] on div "Access to doctor consultation at nearby clinics" at bounding box center [476, 732] width 337 height 20
click at [285, 669] on div "OPD Plan Activated Sum insured worth ₹30,000! Access to doctor consultation at …" at bounding box center [517, 754] width 496 height 244
